Goal: Information Seeking & Learning: Learn about a topic

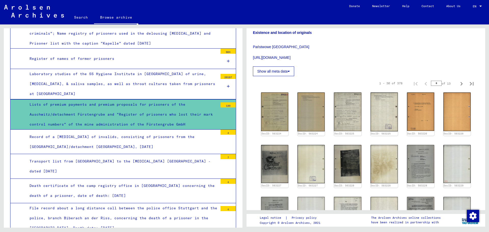
scroll to position [76, 0]
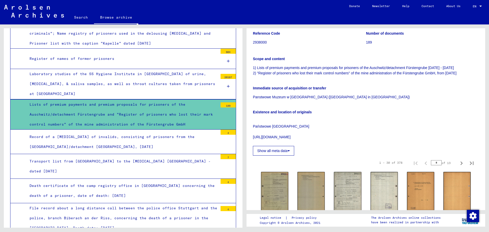
drag, startPoint x: 431, startPoint y: 162, endPoint x: 454, endPoint y: 162, distance: 23.2
click at [454, 162] on div "1 – 30 of 378 * of 13" at bounding box center [425, 163] width 104 height 10
type input "*"
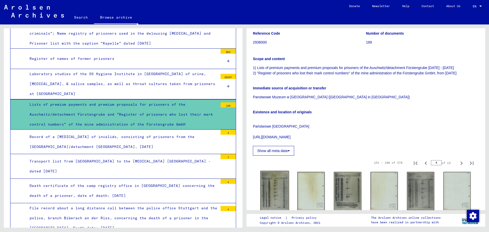
click at [271, 172] on img at bounding box center [274, 191] width 29 height 40
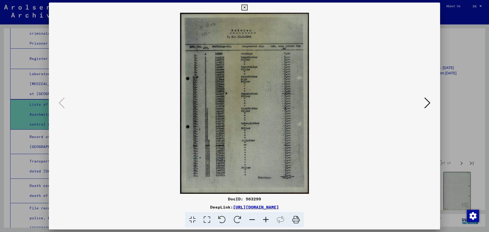
click at [270, 220] on icon at bounding box center [266, 220] width 14 height 16
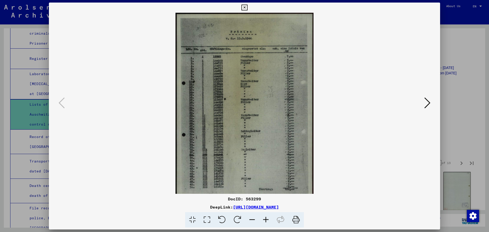
click at [270, 220] on icon at bounding box center [266, 220] width 14 height 16
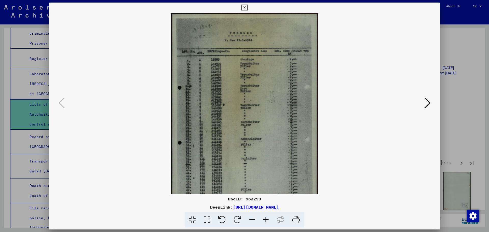
click at [269, 220] on icon at bounding box center [266, 220] width 14 height 16
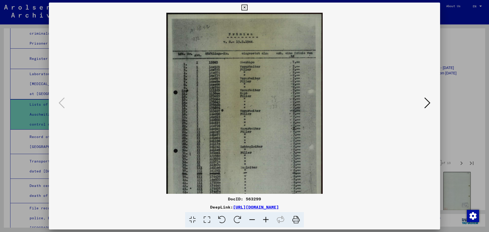
click at [269, 220] on icon at bounding box center [266, 220] width 14 height 16
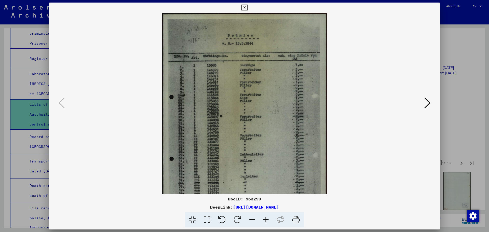
click at [269, 220] on icon at bounding box center [266, 220] width 14 height 16
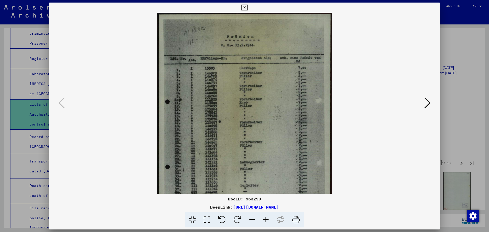
click at [269, 220] on icon at bounding box center [266, 220] width 14 height 16
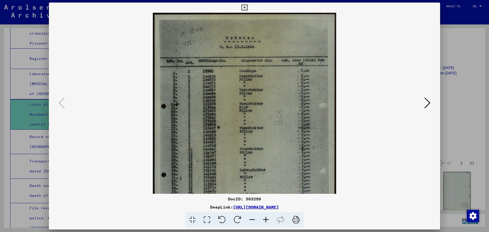
click at [269, 220] on icon at bounding box center [266, 220] width 14 height 16
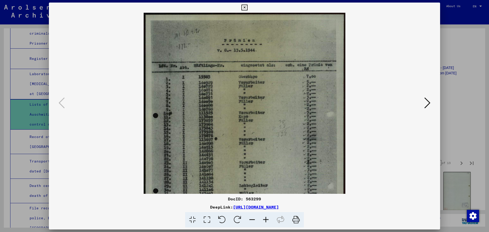
click at [269, 220] on icon at bounding box center [266, 220] width 14 height 16
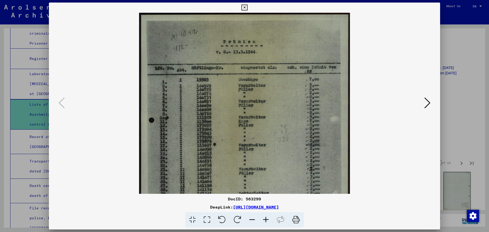
click at [268, 220] on icon at bounding box center [266, 220] width 14 height 16
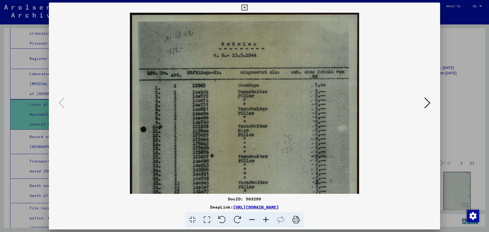
click at [268, 220] on icon at bounding box center [266, 220] width 14 height 16
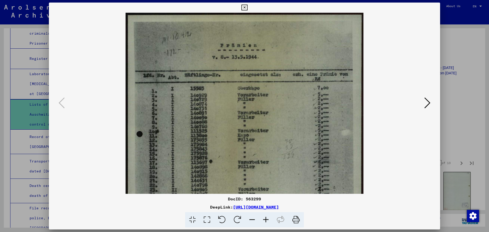
click at [268, 220] on icon at bounding box center [266, 220] width 14 height 16
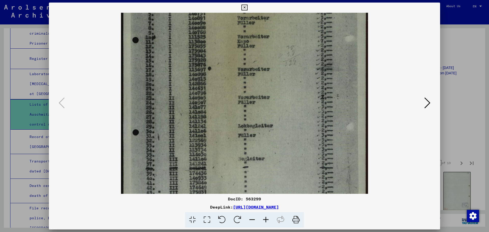
drag, startPoint x: 275, startPoint y: 173, endPoint x: 254, endPoint y: 60, distance: 114.4
click at [255, 61] on img at bounding box center [244, 87] width 247 height 347
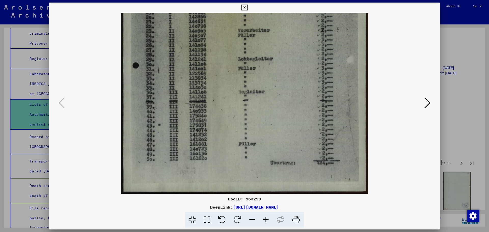
drag, startPoint x: 283, startPoint y: 141, endPoint x: 277, endPoint y: 54, distance: 87.8
click at [278, 51] on img at bounding box center [244, 20] width 247 height 347
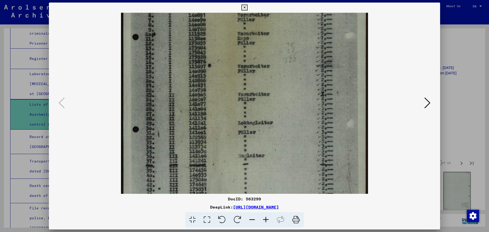
drag, startPoint x: 298, startPoint y: 28, endPoint x: 295, endPoint y: 94, distance: 66.0
click at [295, 94] on img at bounding box center [244, 84] width 247 height 347
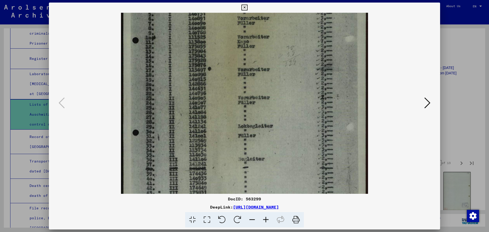
scroll to position [14, 0]
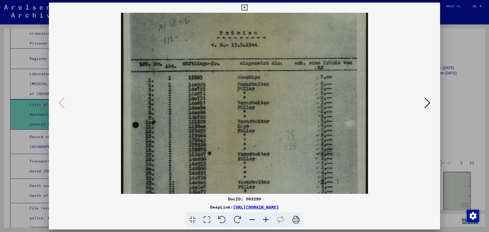
drag, startPoint x: 300, startPoint y: 52, endPoint x: 306, endPoint y: 137, distance: 85.7
click at [300, 144] on img at bounding box center [244, 172] width 247 height 347
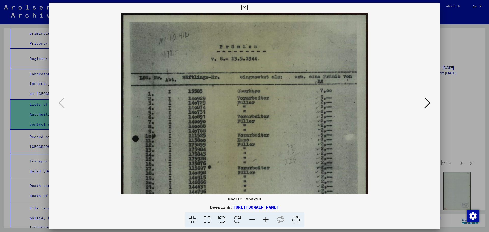
click at [424, 105] on button at bounding box center [427, 103] width 9 height 15
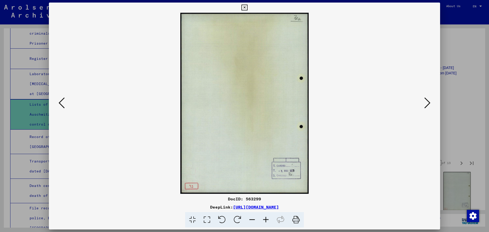
click at [424, 105] on button at bounding box center [427, 103] width 9 height 15
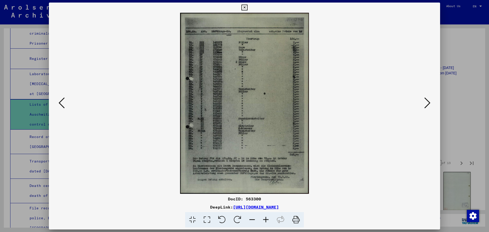
click at [271, 220] on icon at bounding box center [266, 220] width 14 height 16
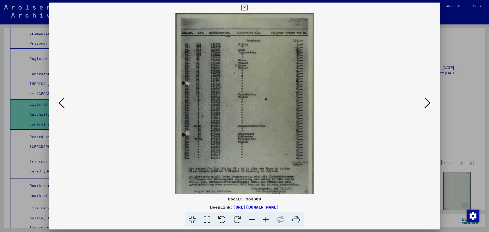
click at [271, 220] on icon at bounding box center [266, 220] width 14 height 16
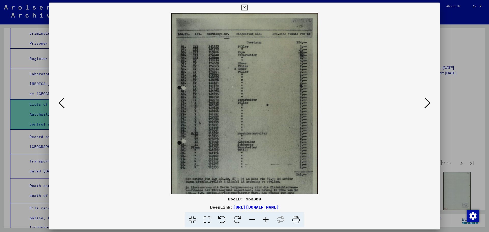
click at [271, 221] on icon at bounding box center [266, 220] width 14 height 16
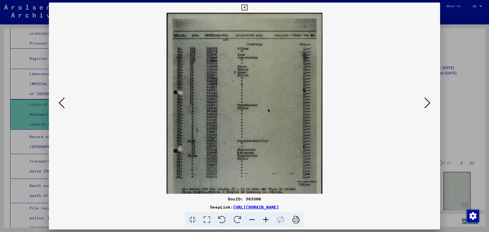
click at [271, 221] on icon at bounding box center [266, 220] width 14 height 16
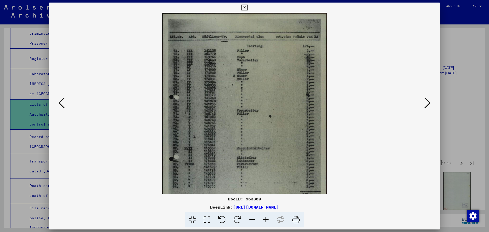
click at [271, 221] on icon at bounding box center [266, 220] width 14 height 16
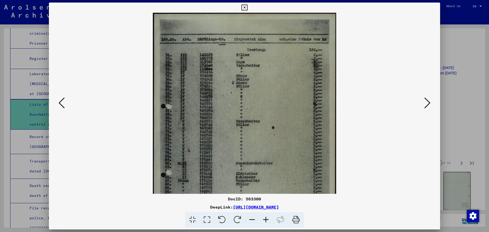
click at [270, 221] on icon at bounding box center [266, 220] width 14 height 16
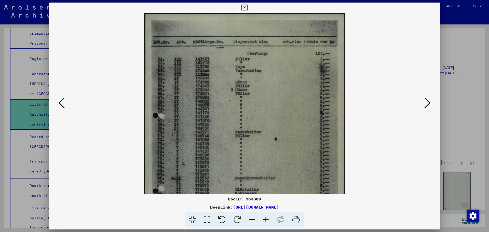
click at [270, 221] on icon at bounding box center [266, 220] width 14 height 16
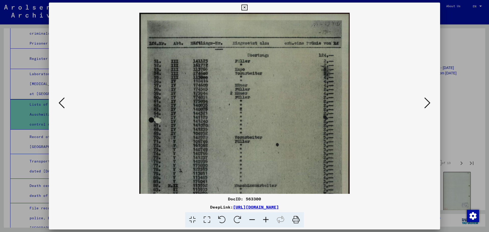
click at [270, 221] on icon at bounding box center [266, 220] width 14 height 16
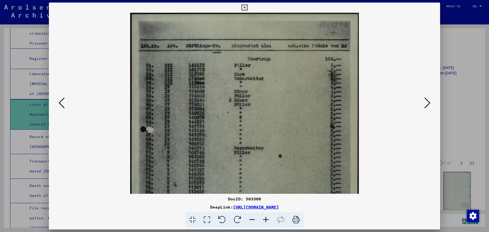
click at [270, 221] on icon at bounding box center [266, 220] width 14 height 16
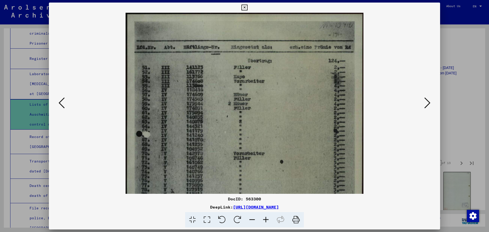
click at [270, 221] on icon at bounding box center [266, 220] width 14 height 16
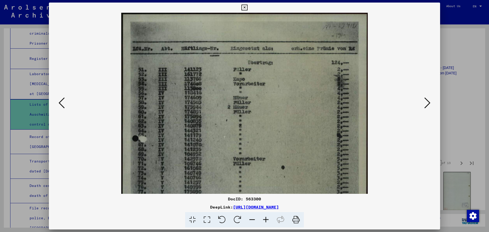
click at [269, 221] on icon at bounding box center [266, 220] width 14 height 16
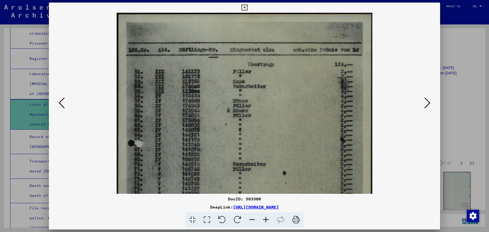
click at [269, 221] on icon at bounding box center [266, 220] width 14 height 16
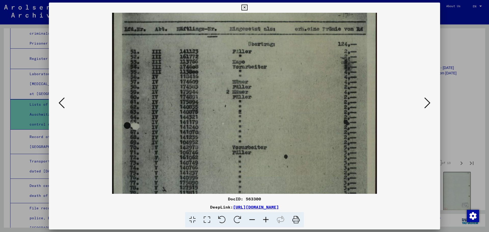
scroll to position [37, 0]
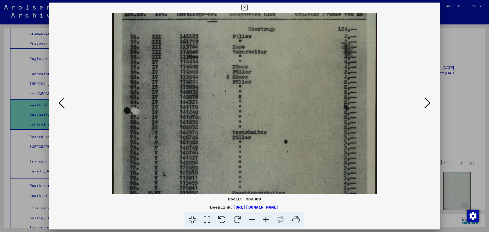
drag, startPoint x: 288, startPoint y: 155, endPoint x: 292, endPoint y: 120, distance: 35.1
click at [292, 120] on img at bounding box center [244, 162] width 265 height 372
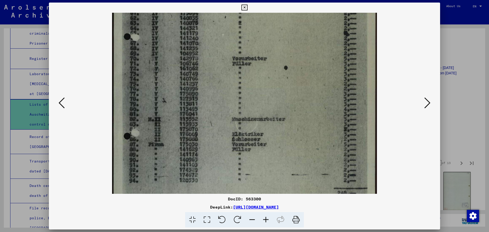
drag, startPoint x: 284, startPoint y: 146, endPoint x: 282, endPoint y: 67, distance: 78.7
click at [283, 70] on img at bounding box center [244, 88] width 265 height 372
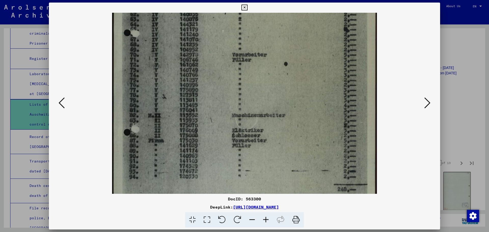
click at [428, 103] on icon at bounding box center [427, 103] width 6 height 12
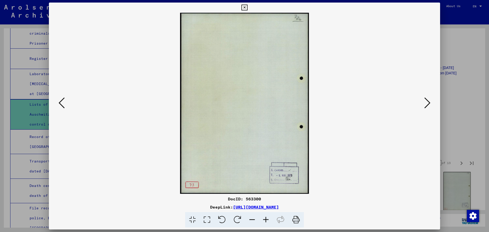
click at [428, 103] on icon at bounding box center [427, 103] width 6 height 12
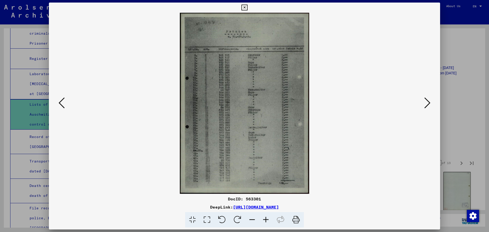
click at [269, 218] on icon at bounding box center [266, 220] width 14 height 16
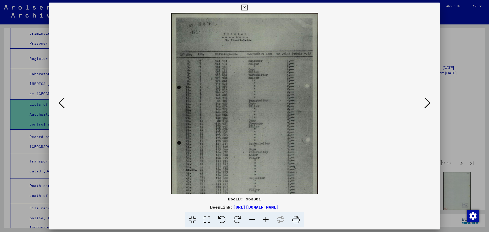
click at [269, 218] on icon at bounding box center [266, 220] width 14 height 16
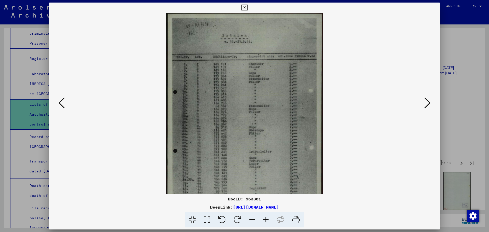
click at [269, 218] on icon at bounding box center [266, 220] width 14 height 16
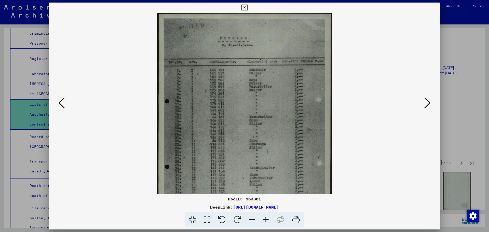
click at [269, 219] on icon at bounding box center [266, 220] width 14 height 16
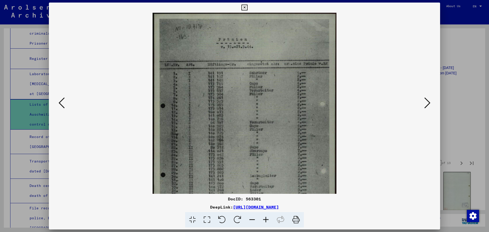
click at [268, 219] on icon at bounding box center [266, 220] width 14 height 16
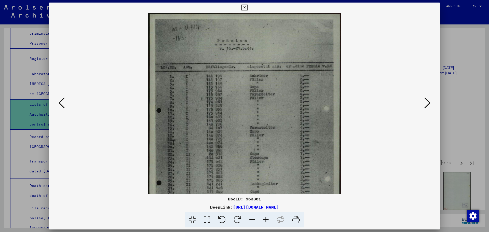
click at [268, 219] on icon at bounding box center [266, 220] width 14 height 16
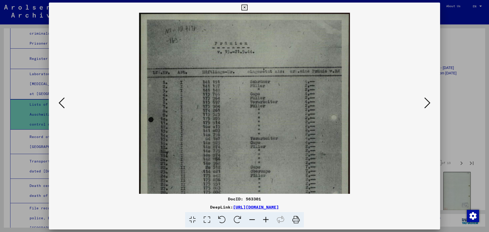
click at [268, 219] on icon at bounding box center [266, 220] width 14 height 16
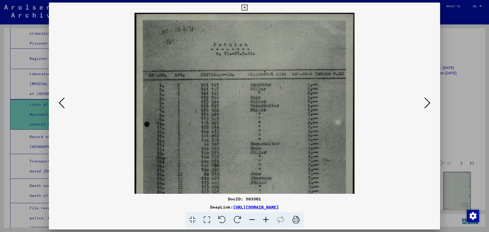
click at [268, 219] on icon at bounding box center [266, 220] width 14 height 16
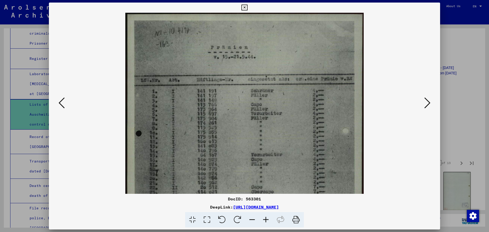
click at [268, 219] on icon at bounding box center [266, 220] width 14 height 16
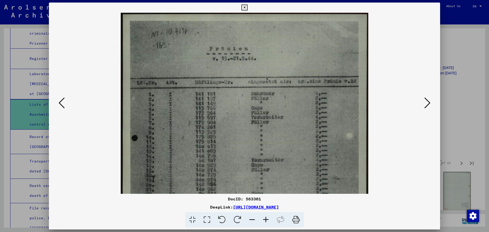
click at [268, 219] on icon at bounding box center [266, 220] width 14 height 16
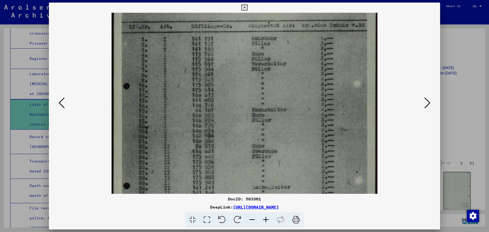
drag, startPoint x: 265, startPoint y: 176, endPoint x: 256, endPoint y: 91, distance: 85.7
click at [256, 91] on img at bounding box center [245, 138] width 266 height 372
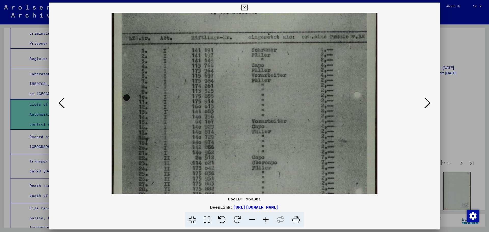
scroll to position [50, 0]
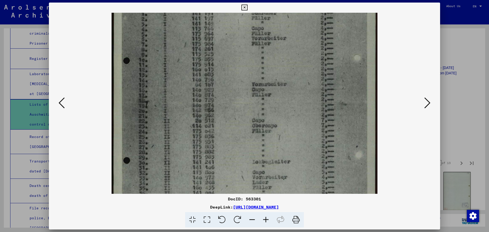
drag, startPoint x: 266, startPoint y: 114, endPoint x: 266, endPoint y: 118, distance: 4.3
click at [266, 112] on img at bounding box center [245, 112] width 266 height 372
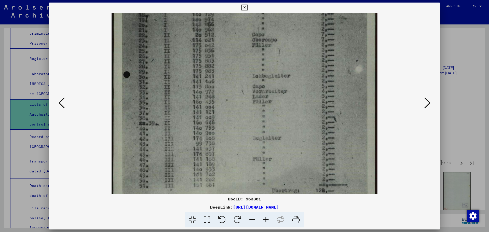
drag, startPoint x: 261, startPoint y: 149, endPoint x: 260, endPoint y: 64, distance: 84.8
click at [260, 64] on img at bounding box center [245, 26] width 266 height 372
click at [424, 105] on icon at bounding box center [427, 103] width 6 height 12
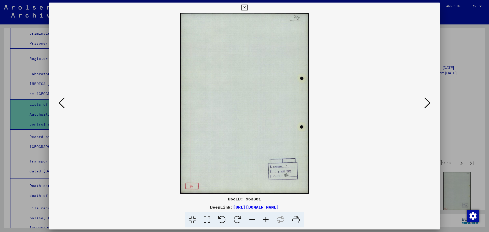
click at [424, 105] on icon at bounding box center [427, 103] width 6 height 12
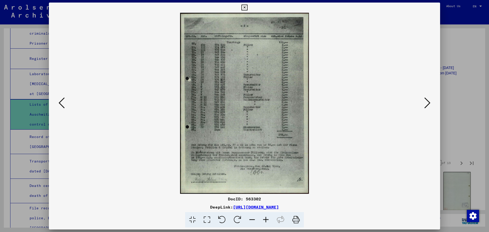
click at [266, 220] on icon at bounding box center [266, 220] width 14 height 16
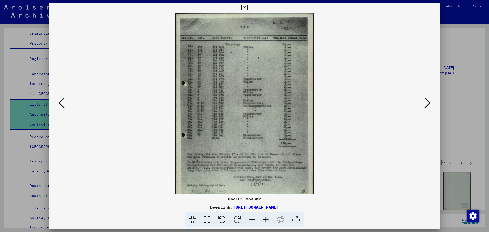
click at [266, 220] on icon at bounding box center [266, 220] width 14 height 16
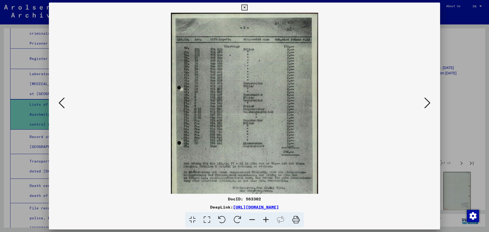
click at [266, 220] on icon at bounding box center [266, 220] width 14 height 16
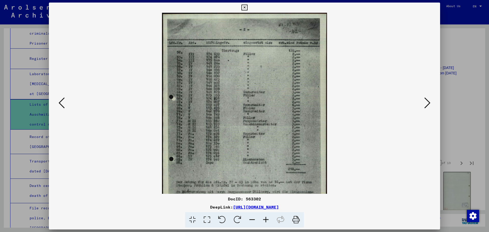
click at [266, 220] on icon at bounding box center [266, 220] width 14 height 16
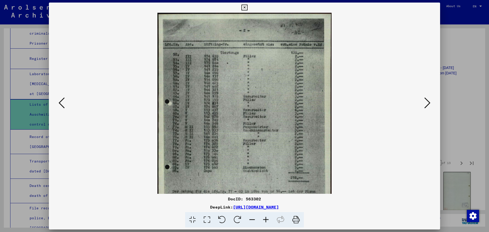
click at [266, 220] on icon at bounding box center [266, 220] width 14 height 16
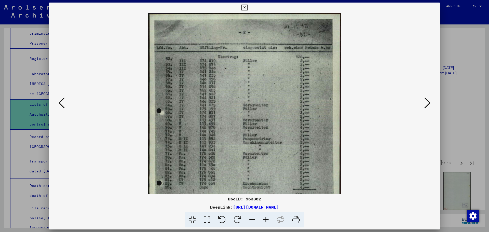
click at [265, 220] on icon at bounding box center [266, 220] width 14 height 16
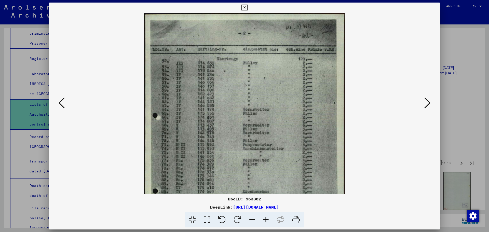
click at [265, 219] on icon at bounding box center [266, 220] width 14 height 16
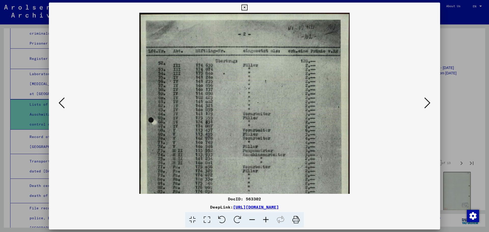
click at [265, 219] on icon at bounding box center [266, 220] width 14 height 16
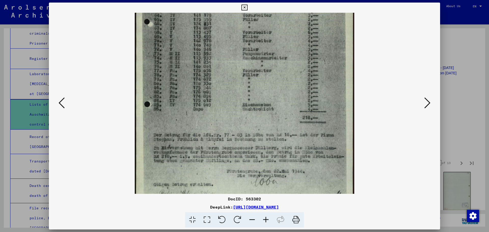
drag, startPoint x: 251, startPoint y: 178, endPoint x: 255, endPoint y: 56, distance: 122.5
click at [254, 68] on img at bounding box center [244, 64] width 219 height 308
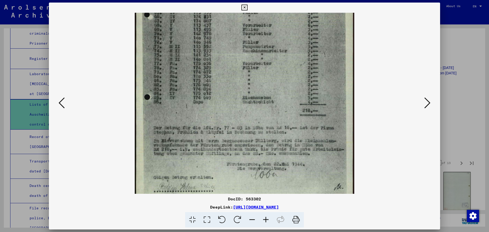
click at [426, 101] on icon at bounding box center [427, 103] width 6 height 12
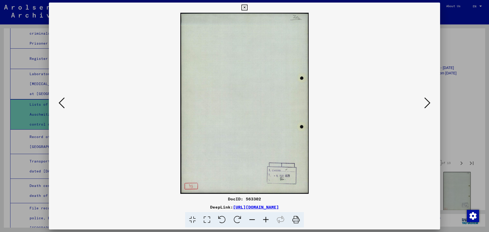
click at [426, 101] on icon at bounding box center [427, 103] width 6 height 12
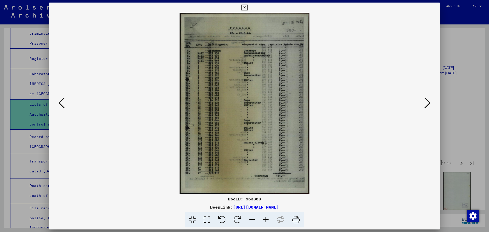
click at [265, 220] on icon at bounding box center [266, 220] width 14 height 16
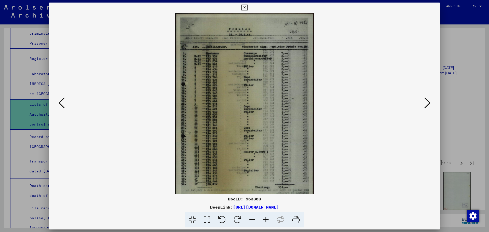
click at [265, 220] on icon at bounding box center [266, 220] width 14 height 16
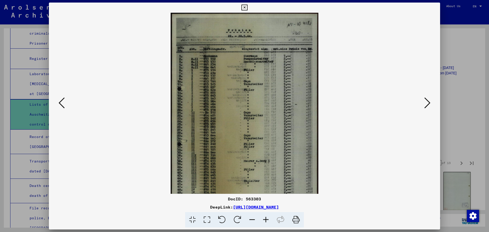
click at [265, 220] on icon at bounding box center [266, 220] width 14 height 16
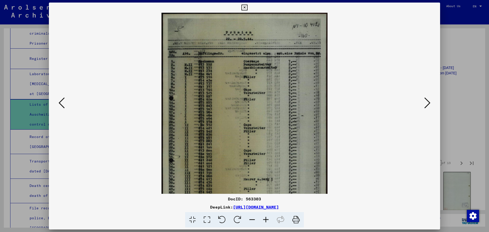
click at [265, 220] on icon at bounding box center [266, 220] width 14 height 16
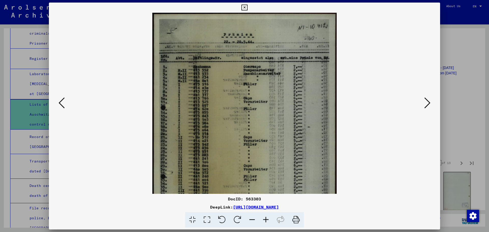
click at [265, 220] on icon at bounding box center [266, 220] width 14 height 16
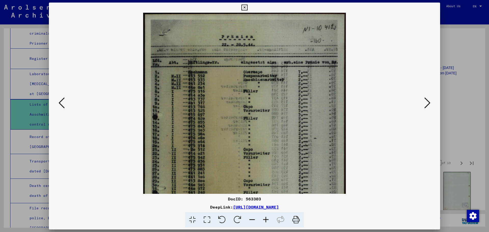
click at [265, 220] on icon at bounding box center [266, 220] width 14 height 16
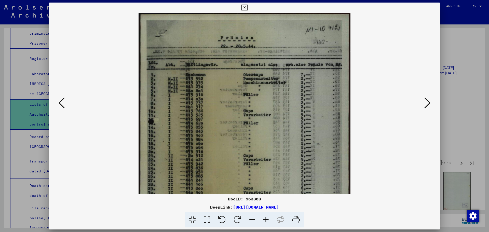
click at [265, 220] on icon at bounding box center [266, 220] width 14 height 16
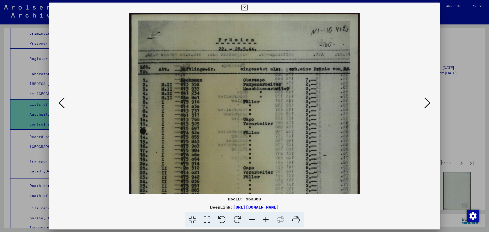
click at [265, 220] on icon at bounding box center [266, 220] width 14 height 16
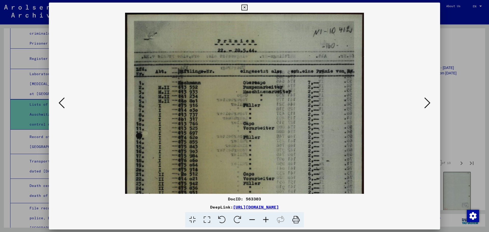
click at [265, 220] on icon at bounding box center [266, 220] width 14 height 16
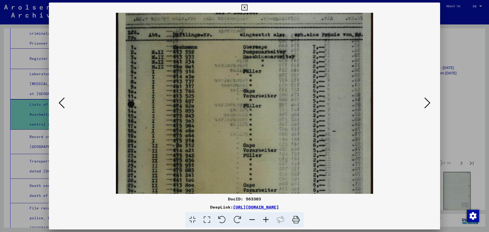
drag, startPoint x: 289, startPoint y: 171, endPoint x: 284, endPoint y: 108, distance: 62.8
click at [283, 114] on img at bounding box center [244, 151] width 257 height 359
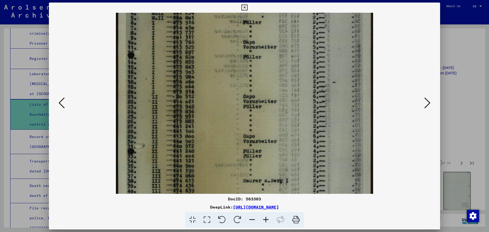
drag, startPoint x: 294, startPoint y: 153, endPoint x: 287, endPoint y: 108, distance: 44.9
click at [288, 102] on img at bounding box center [244, 102] width 257 height 359
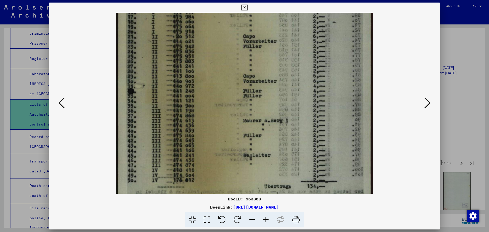
drag, startPoint x: 286, startPoint y: 130, endPoint x: 286, endPoint y: 99, distance: 30.8
click at [286, 99] on img at bounding box center [244, 42] width 257 height 359
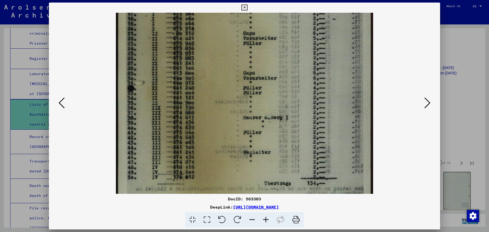
click at [426, 104] on icon at bounding box center [427, 103] width 6 height 12
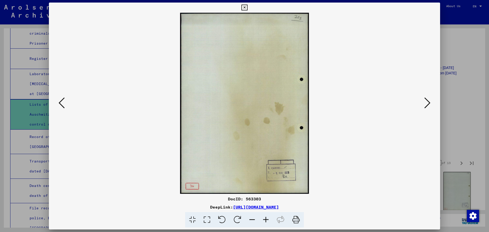
drag, startPoint x: 390, startPoint y: 119, endPoint x: 397, endPoint y: 113, distance: 9.5
click at [390, 119] on viewer-one-image at bounding box center [244, 103] width 356 height 181
click at [428, 105] on icon at bounding box center [427, 103] width 6 height 12
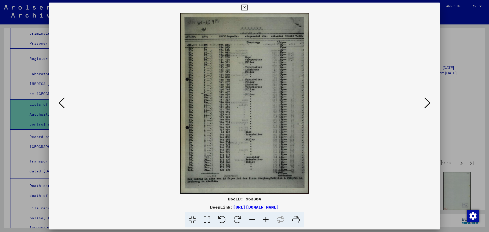
click at [264, 221] on icon at bounding box center [266, 220] width 14 height 16
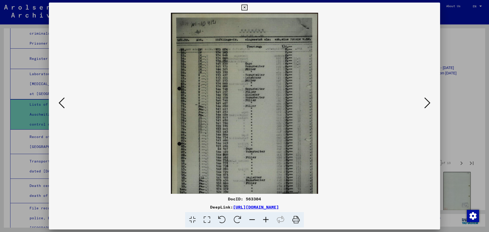
click at [264, 221] on icon at bounding box center [266, 220] width 14 height 16
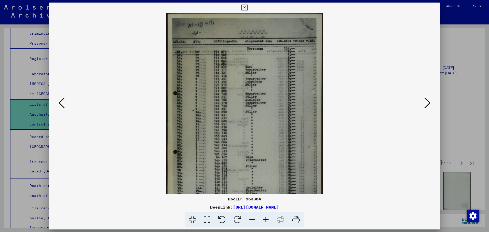
click at [264, 221] on icon at bounding box center [266, 220] width 14 height 16
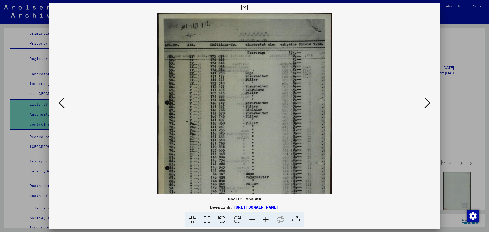
click at [264, 221] on icon at bounding box center [266, 220] width 14 height 16
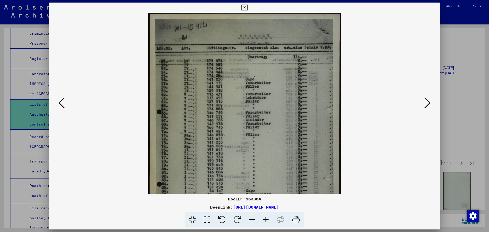
click at [264, 221] on icon at bounding box center [266, 220] width 14 height 16
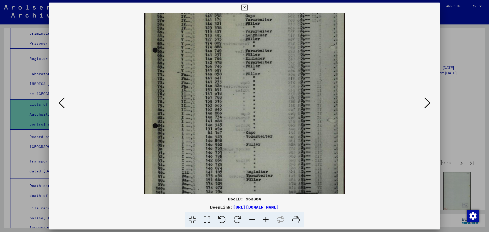
drag, startPoint x: 307, startPoint y: 158, endPoint x: 307, endPoint y: 86, distance: 71.5
click at [307, 88] on img at bounding box center [245, 87] width 202 height 283
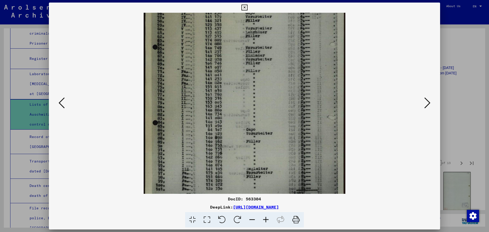
drag, startPoint x: 319, startPoint y: 142, endPoint x: 322, endPoint y: 76, distance: 65.5
click at [322, 77] on img at bounding box center [245, 84] width 202 height 283
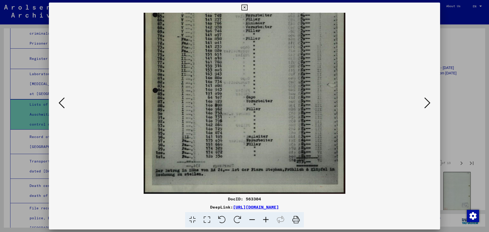
click at [429, 102] on icon at bounding box center [427, 103] width 6 height 12
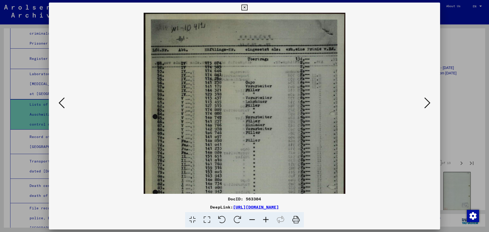
click at [429, 103] on icon at bounding box center [427, 103] width 6 height 12
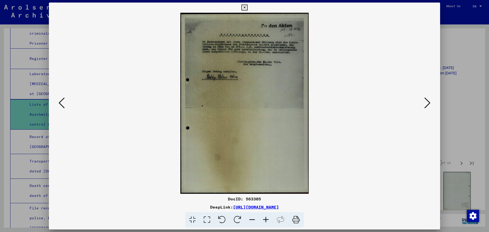
click at [427, 102] on icon at bounding box center [427, 103] width 6 height 12
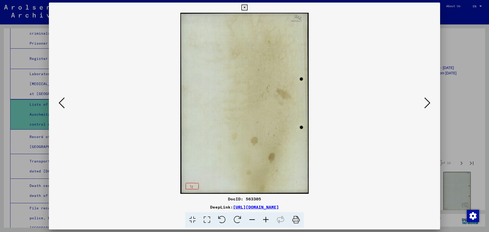
click at [427, 102] on icon at bounding box center [427, 103] width 6 height 12
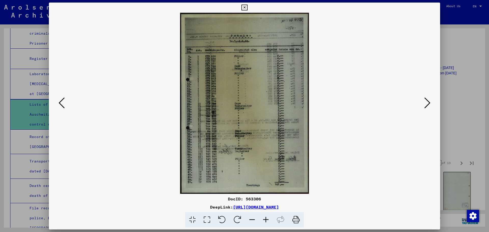
click at [426, 102] on icon at bounding box center [427, 103] width 6 height 12
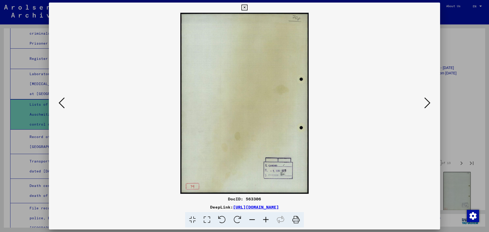
click at [426, 102] on icon at bounding box center [427, 103] width 6 height 12
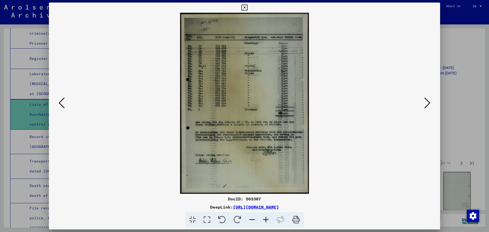
click at [425, 102] on icon at bounding box center [427, 103] width 6 height 12
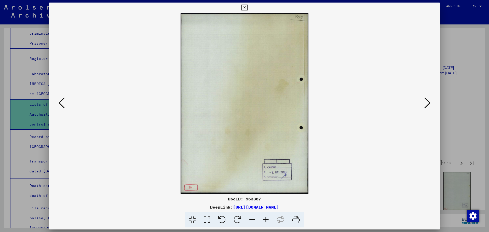
click at [425, 102] on icon at bounding box center [427, 103] width 6 height 12
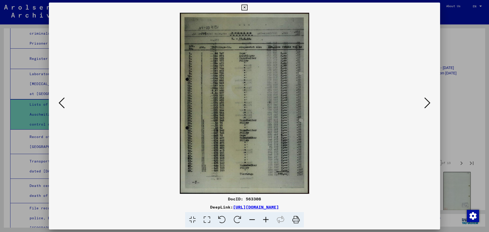
click at [425, 102] on icon at bounding box center [427, 103] width 6 height 12
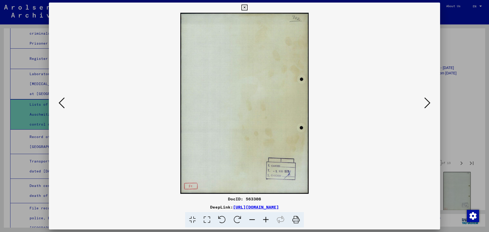
click at [425, 102] on icon at bounding box center [427, 103] width 6 height 12
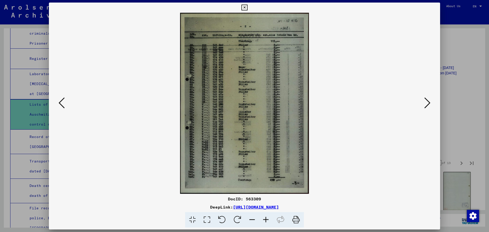
click at [425, 102] on icon at bounding box center [427, 103] width 6 height 12
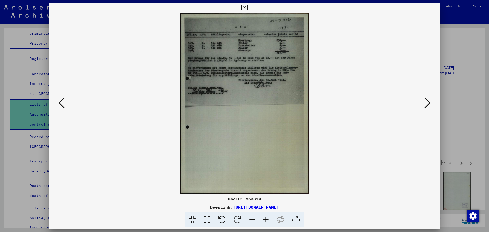
click at [425, 102] on icon at bounding box center [427, 103] width 6 height 12
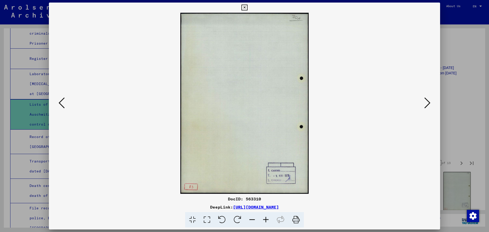
click at [425, 102] on icon at bounding box center [427, 103] width 6 height 12
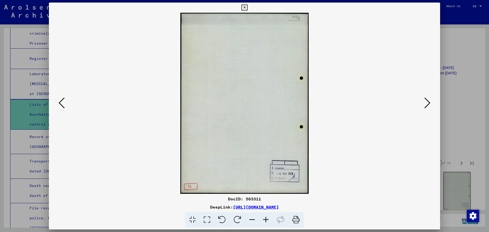
click at [425, 102] on icon at bounding box center [427, 103] width 6 height 12
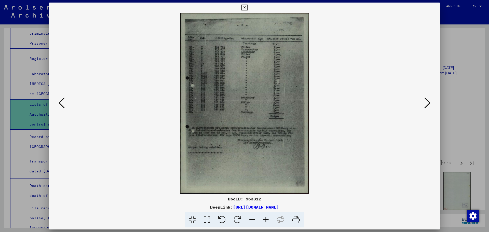
click at [425, 102] on icon at bounding box center [427, 103] width 6 height 12
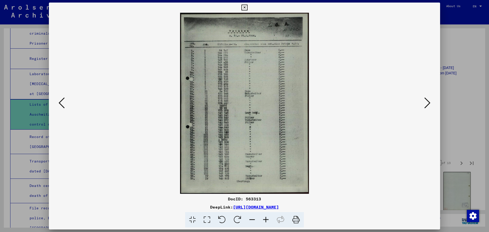
click at [425, 102] on icon at bounding box center [427, 103] width 6 height 12
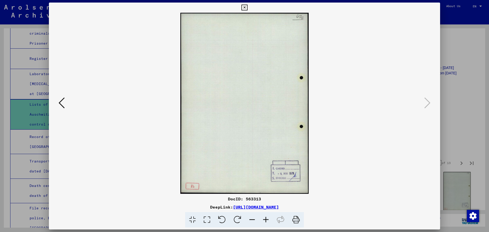
click at [461, 90] on div at bounding box center [244, 116] width 489 height 232
